Goal: Transaction & Acquisition: Purchase product/service

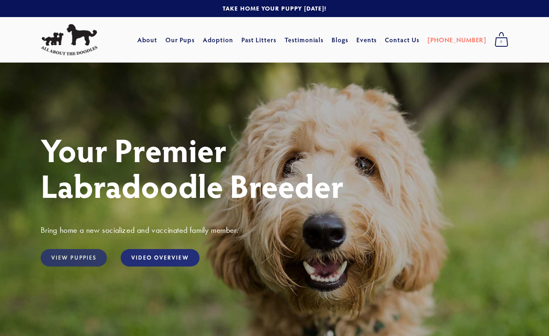
click at [65, 260] on link "View Puppies" at bounding box center [74, 257] width 66 height 17
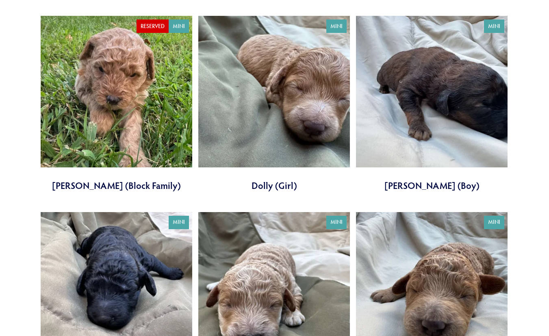
scroll to position [1667, 0]
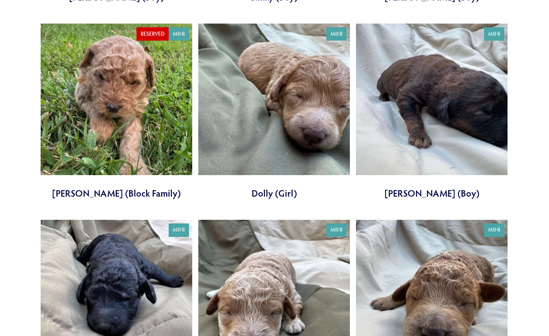
click at [86, 135] on link at bounding box center [117, 112] width 152 height 176
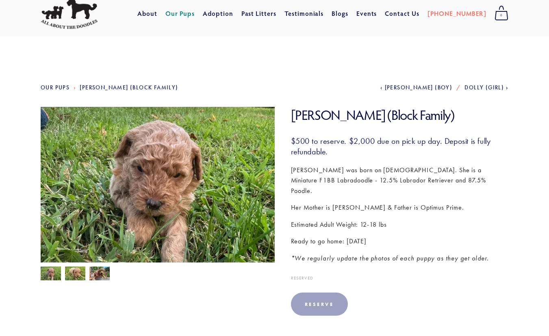
scroll to position [41, 0]
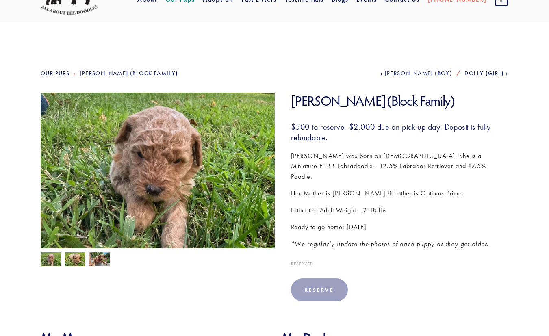
click at [74, 258] on img at bounding box center [75, 259] width 20 height 15
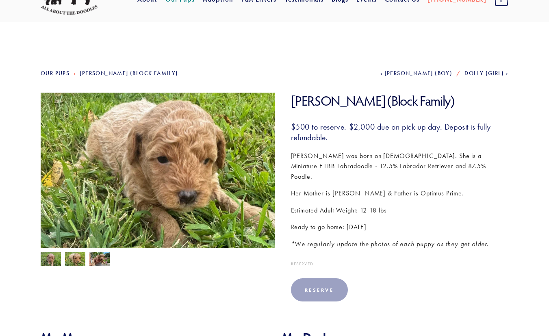
click at [51, 258] on img at bounding box center [51, 260] width 20 height 15
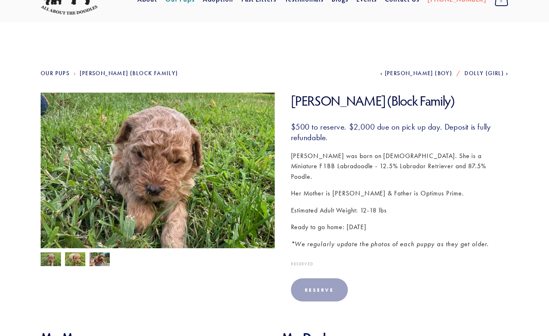
click at [78, 261] on img at bounding box center [75, 259] width 20 height 15
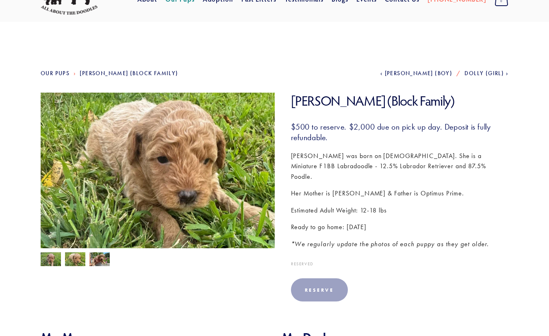
click at [99, 261] on img at bounding box center [99, 260] width 20 height 15
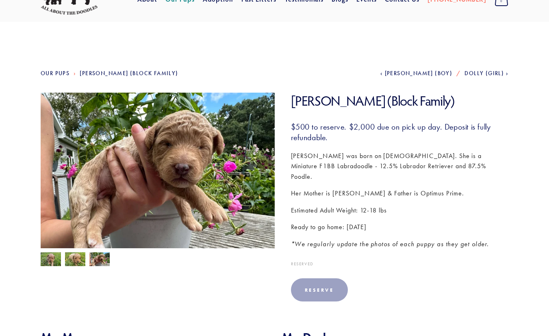
click at [81, 259] on img at bounding box center [75, 259] width 20 height 15
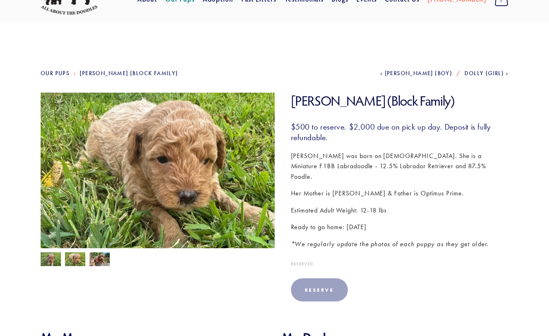
click at [49, 259] on img at bounding box center [51, 260] width 20 height 15
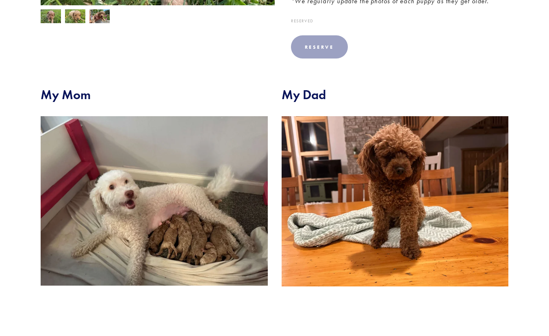
scroll to position [285, 0]
